Goal: Book appointment/travel/reservation

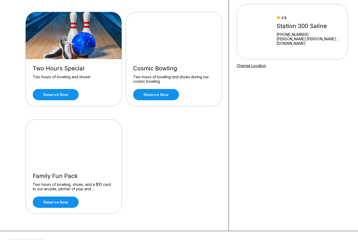
scroll to position [11, 0]
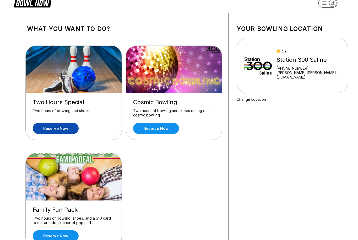
click at [57, 129] on link "Reserve now" at bounding box center [56, 128] width 46 height 11
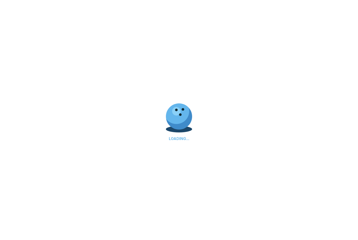
scroll to position [0, 0]
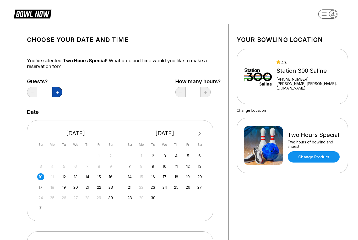
click at [61, 94] on button at bounding box center [57, 92] width 10 height 10
click at [36, 92] on button at bounding box center [32, 92] width 10 height 10
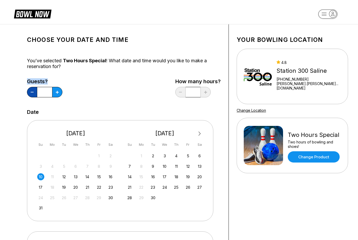
type input "*"
click at [293, 79] on div "4.8 Station 300 Saline [PHONE_NUMBER] [PERSON_NAME].[PERSON_NAME]...[DOMAIN_NAM…" at bounding box center [309, 76] width 65 height 33
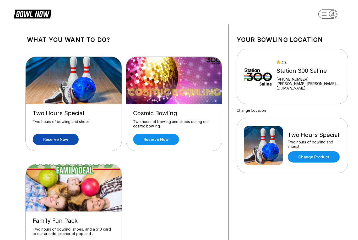
scroll to position [11, 0]
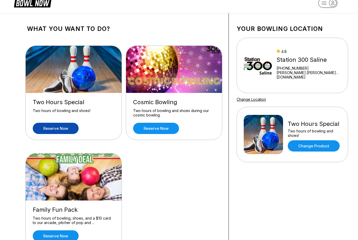
click at [94, 110] on div "Two hours of bowling and shoes!" at bounding box center [74, 113] width 82 height 9
click at [61, 130] on link "Reserve now" at bounding box center [56, 128] width 46 height 11
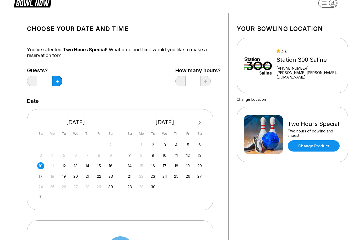
scroll to position [0, 0]
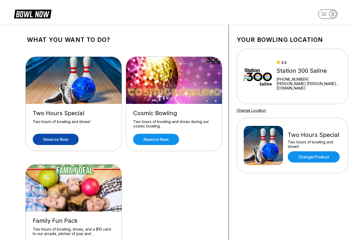
click at [67, 136] on link "Reserve now" at bounding box center [56, 139] width 46 height 11
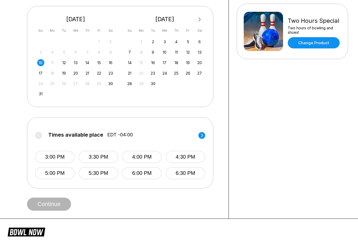
scroll to position [122, 0]
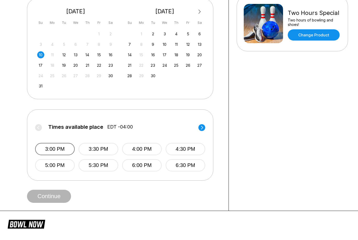
click at [55, 151] on button "3:00 PM" at bounding box center [55, 149] width 40 height 12
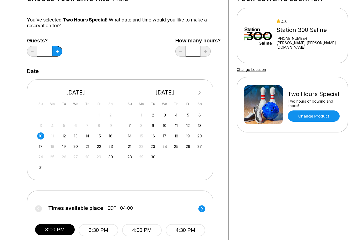
scroll to position [0, 0]
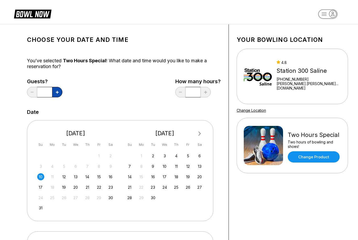
click at [57, 96] on button at bounding box center [57, 92] width 10 height 10
click at [57, 95] on button at bounding box center [57, 92] width 10 height 10
type input "*"
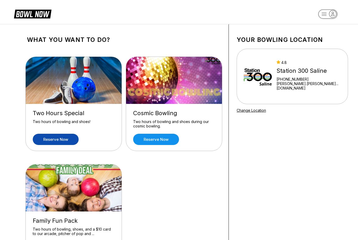
click at [60, 141] on link "Reserve now" at bounding box center [56, 139] width 46 height 11
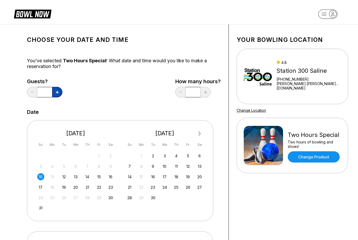
click at [57, 93] on icon at bounding box center [57, 92] width 3 height 3
type input "*"
click at [120, 90] on div "Guests? * How many hours? *" at bounding box center [124, 90] width 194 height 22
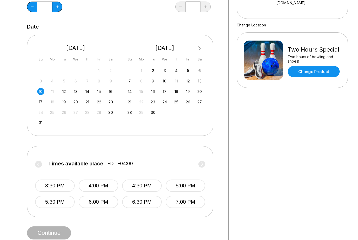
scroll to position [86, 0]
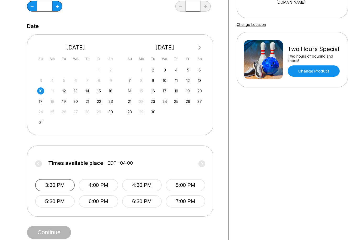
click at [53, 186] on button "3:30 PM" at bounding box center [55, 186] width 40 height 12
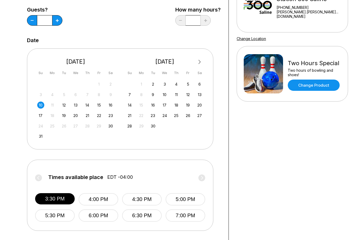
scroll to position [0, 0]
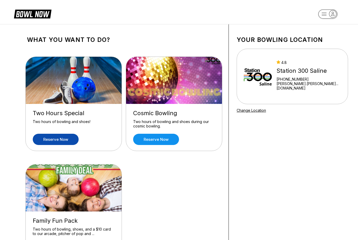
click at [58, 143] on link "Reserve now" at bounding box center [56, 139] width 46 height 11
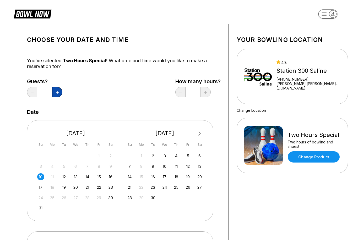
click at [61, 93] on button at bounding box center [57, 92] width 10 height 10
type input "*"
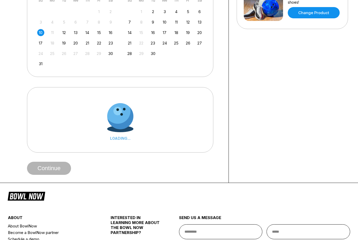
scroll to position [136, 0]
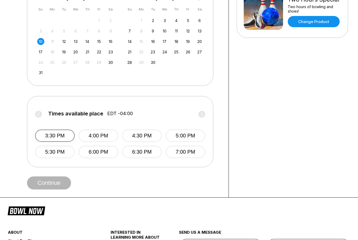
click at [59, 137] on button "3:30 PM" at bounding box center [55, 136] width 40 height 12
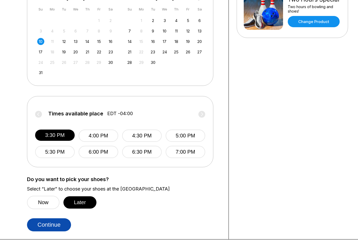
click at [63, 226] on button "Continue" at bounding box center [49, 225] width 44 height 13
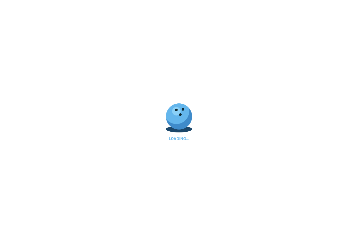
select select "**"
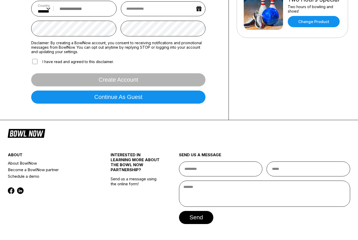
scroll to position [0, 0]
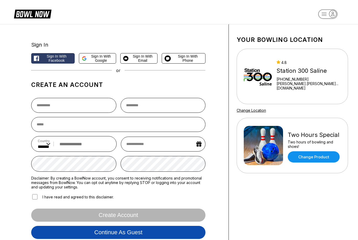
click at [103, 238] on button "Continue as guest" at bounding box center [118, 232] width 174 height 13
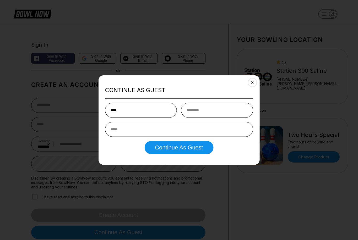
type input "****"
type input "*****"
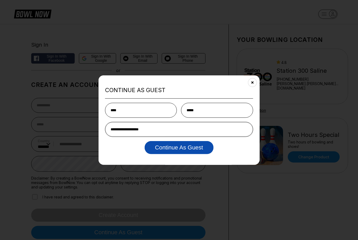
type input "**********"
click at [168, 154] on button "Continue as Guest" at bounding box center [178, 147] width 69 height 13
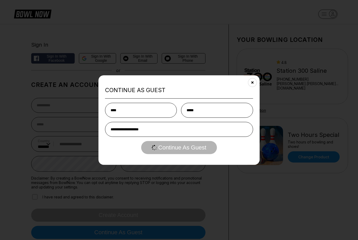
select select "**"
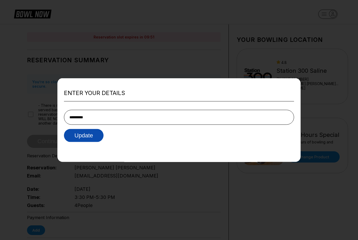
type input "**********"
click at [87, 134] on button "Update" at bounding box center [84, 135] width 40 height 13
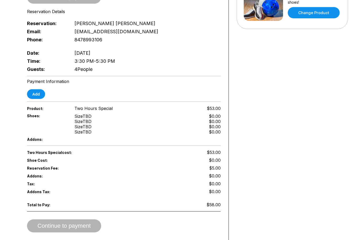
scroll to position [144, 0]
click at [35, 96] on button "Add" at bounding box center [36, 94] width 18 height 10
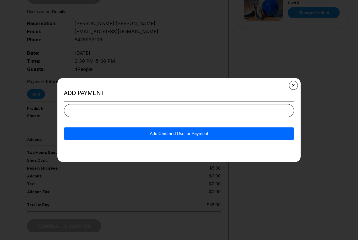
click at [294, 83] on icon "Close" at bounding box center [294, 85] width 4 height 4
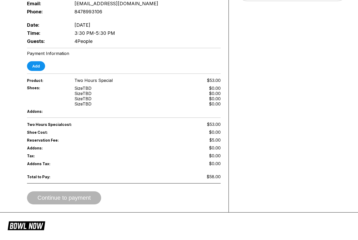
scroll to position [173, 0]
click at [39, 66] on button "Add" at bounding box center [36, 66] width 18 height 10
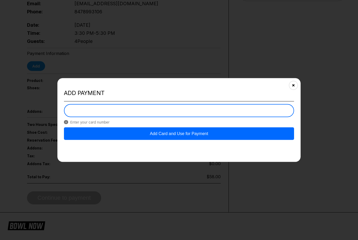
scroll to position [172, 0]
click at [178, 140] on button "Add Card and Use for Payment" at bounding box center [179, 134] width 230 height 13
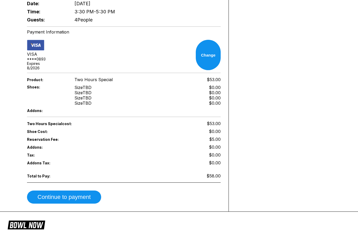
scroll to position [215, 0]
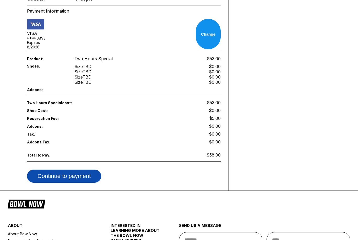
click at [75, 170] on button "Continue to payment" at bounding box center [64, 176] width 74 height 13
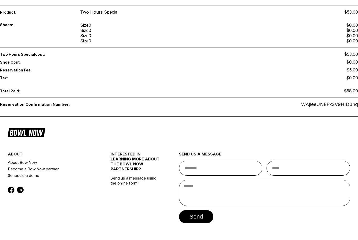
scroll to position [181, 0]
